Goal: Information Seeking & Learning: Ask a question

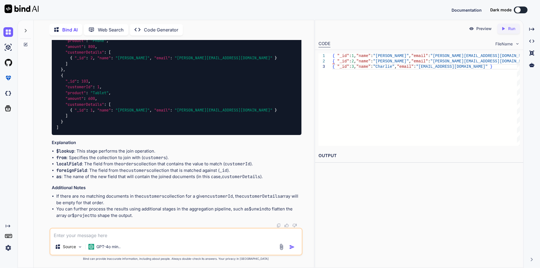
scroll to position [1558, 0]
click at [84, 234] on textarea at bounding box center [175, 234] width 251 height 10
click at [97, 236] on textarea "how to create at twocollection and join two collection" at bounding box center [175, 234] width 251 height 10
drag, startPoint x: 121, startPoint y: 236, endPoint x: 128, endPoint y: 237, distance: 6.9
click at [128, 237] on textarea "how to create at two collection and join two collection" at bounding box center [175, 234] width 251 height 10
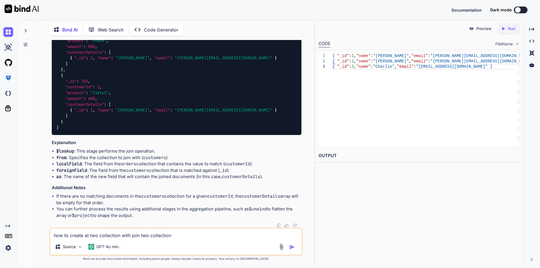
drag, startPoint x: 143, startPoint y: 234, endPoint x: 182, endPoint y: 234, distance: 38.6
click at [182, 234] on textarea "how to create at two collection with join two collection" at bounding box center [175, 234] width 251 height 10
type textarea "how to create at two collections with join with an example"
click at [294, 248] on img "button" at bounding box center [292, 248] width 6 height 6
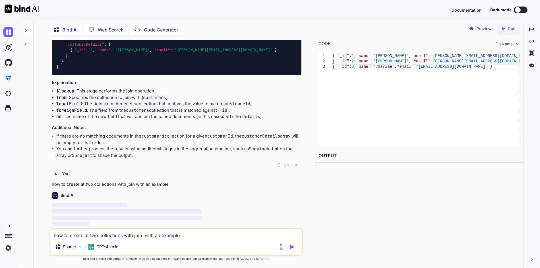
scroll to position [1618, 0]
click at [150, 239] on textarea "how to create at two collections with join with an example" at bounding box center [175, 234] width 251 height 10
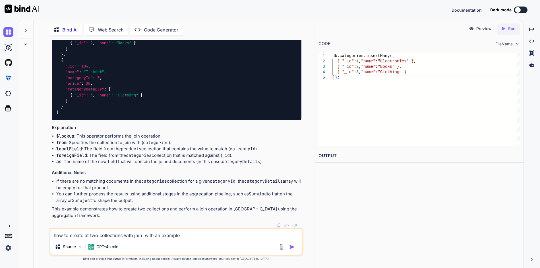
scroll to position [2248, 0]
type textarea "how to join more than two collections in mongoDB"
click at [294, 249] on img "button" at bounding box center [292, 248] width 6 height 6
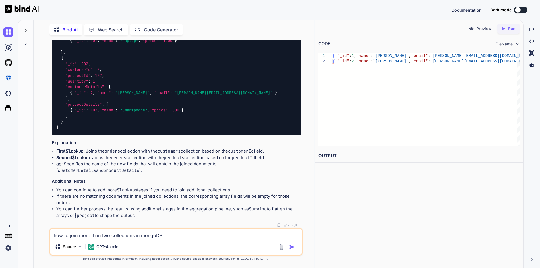
scroll to position [2872, 0]
click at [110, 234] on textarea "how to join more than two collections in mongoDB" at bounding box center [175, 234] width 251 height 10
click at [166, 236] on textarea "How to join more than two collections single query" at bounding box center [175, 234] width 251 height 10
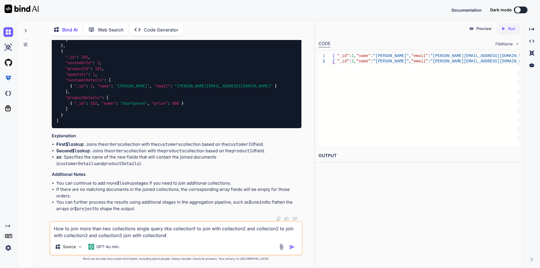
click at [281, 230] on textarea "How to join more than two collections single query like collection1 to join wit…" at bounding box center [175, 230] width 251 height 17
click at [280, 230] on textarea "How to join more than two collections single query like collection1 to join wit…" at bounding box center [175, 230] width 251 height 17
click at [197, 229] on textarea "How to join more than two collections single query like collection1 to join wit…" at bounding box center [175, 230] width 251 height 17
click at [199, 229] on textarea "How to join more than two collections single query like collection1 to join wit…" at bounding box center [175, 230] width 251 height 17
click at [161, 236] on textarea "How to join more than two collections single query like collection1 join with c…" at bounding box center [175, 230] width 251 height 17
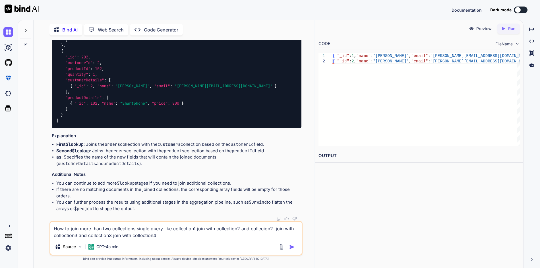
click at [159, 237] on textarea "How to join more than two collections single query like collection1 join with c…" at bounding box center [175, 230] width 251 height 17
type textarea "How to join more than two collections single query like collection1 join with c…"
click at [293, 248] on img "button" at bounding box center [292, 248] width 6 height 6
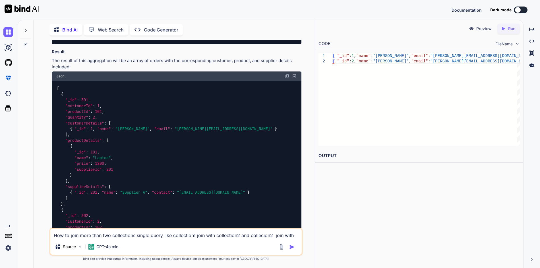
scroll to position [3143, 0]
